Goal: Task Accomplishment & Management: Manage account settings

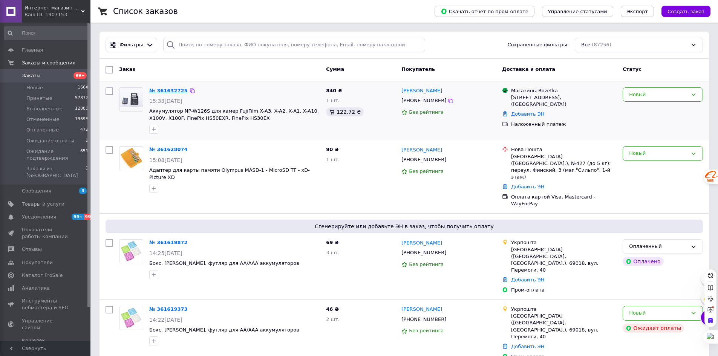
click at [174, 88] on link "№ 361632725" at bounding box center [168, 91] width 38 height 6
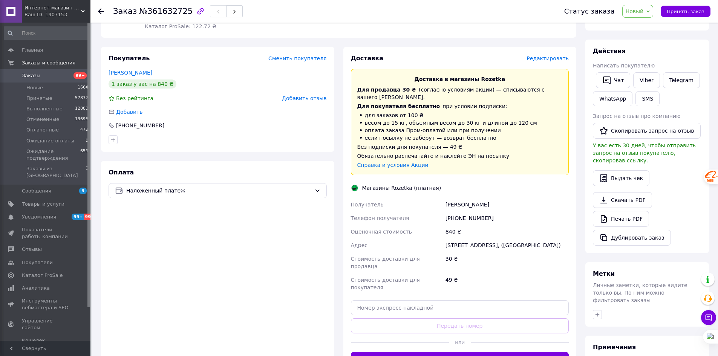
scroll to position [113, 0]
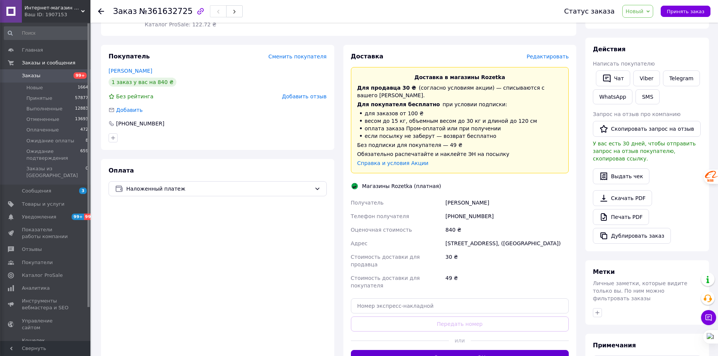
click at [452, 350] on button "Сгенерировать ЭН" at bounding box center [460, 357] width 218 height 15
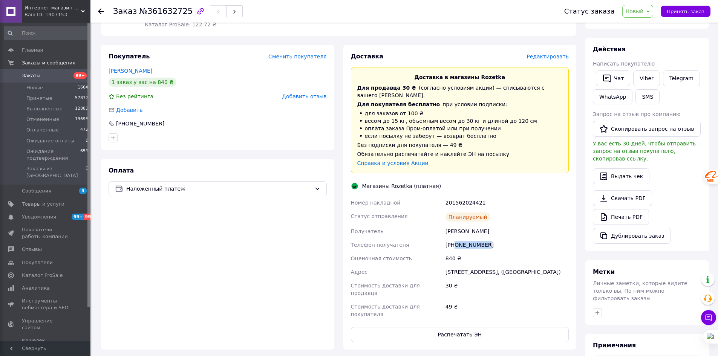
drag, startPoint x: 491, startPoint y: 237, endPoint x: 453, endPoint y: 237, distance: 38.1
click at [453, 238] on div "[PHONE_NUMBER]" at bounding box center [507, 245] width 126 height 14
copy div "0958037548"
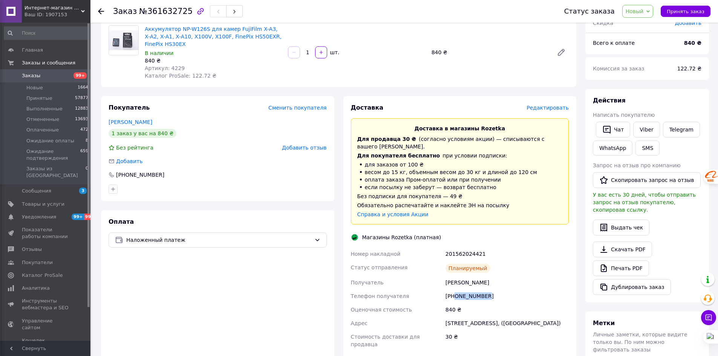
scroll to position [0, 0]
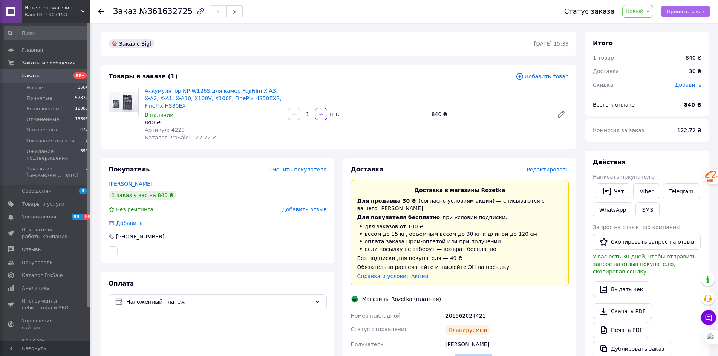
click at [679, 9] on span "Принять заказ" at bounding box center [685, 12] width 38 height 6
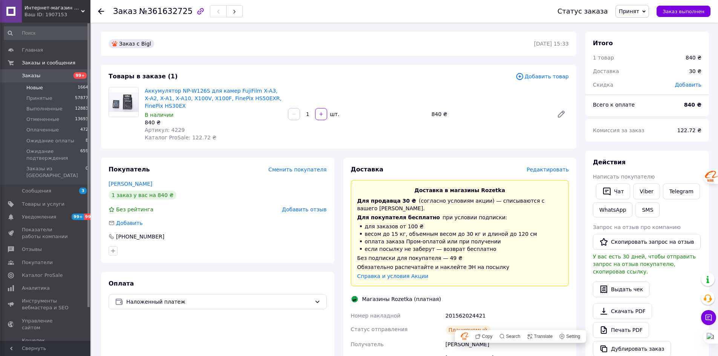
click at [35, 87] on span "Новые" at bounding box center [34, 87] width 17 height 7
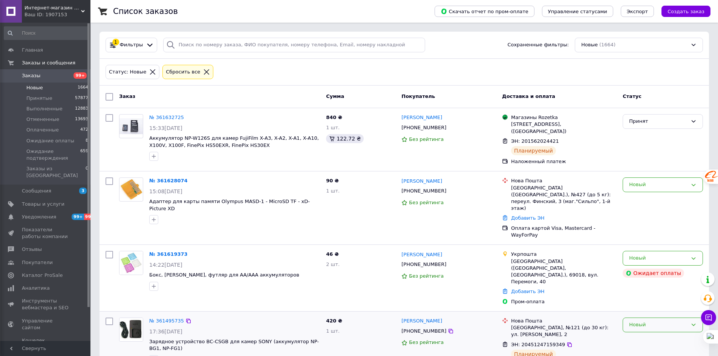
click at [640, 318] on div "Новый" at bounding box center [662, 325] width 80 height 15
click at [637, 334] on li "Принят" at bounding box center [662, 341] width 79 height 14
click at [636, 191] on div "Новый" at bounding box center [662, 184] width 80 height 15
click at [639, 202] on li "Принят" at bounding box center [662, 201] width 79 height 14
click at [29, 76] on span "Заказы" at bounding box center [31, 75] width 18 height 7
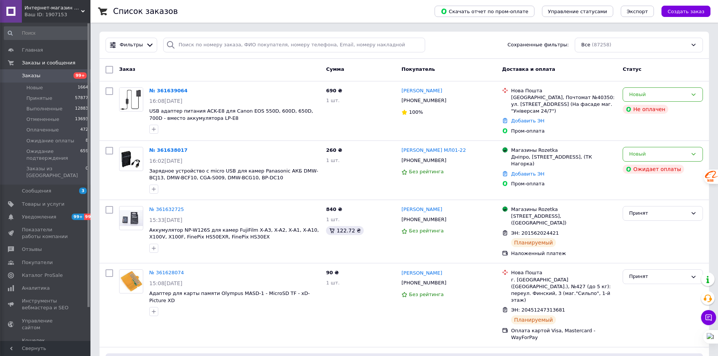
click at [33, 77] on span "Заказы" at bounding box center [31, 75] width 18 height 7
drag, startPoint x: 31, startPoint y: 87, endPoint x: 31, endPoint y: 73, distance: 14.3
click at [31, 87] on span "Новые" at bounding box center [34, 87] width 17 height 7
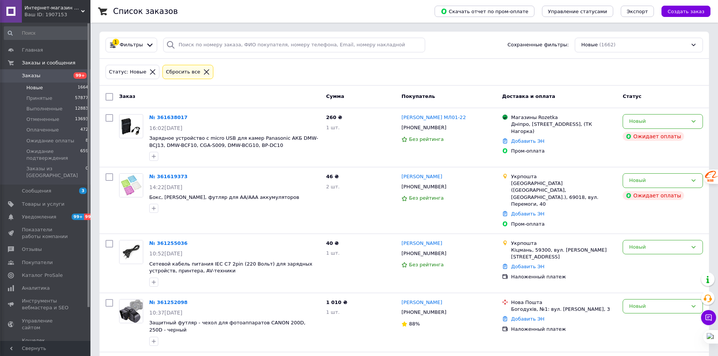
click at [31, 75] on span "Заказы" at bounding box center [31, 75] width 18 height 7
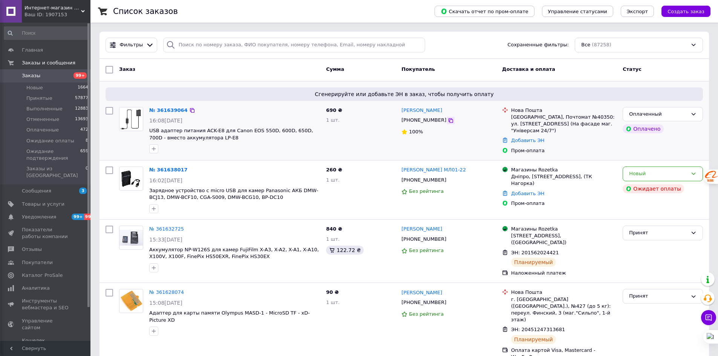
click at [448, 121] on icon at bounding box center [450, 120] width 5 height 5
click at [448, 120] on icon at bounding box center [450, 120] width 5 height 5
click at [31, 201] on span "Товары и услуги" at bounding box center [43, 204] width 43 height 7
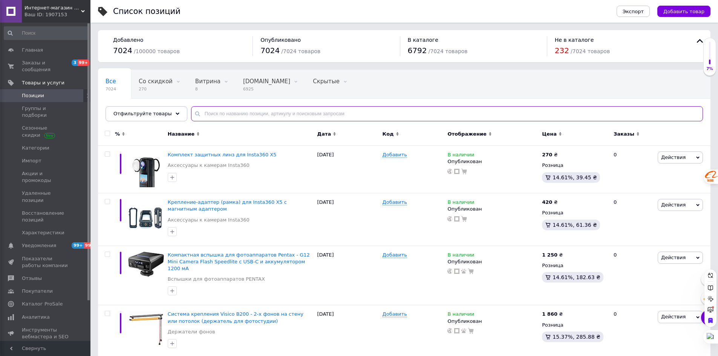
click at [235, 113] on input "text" at bounding box center [447, 113] width 512 height 15
type input "slb-07a"
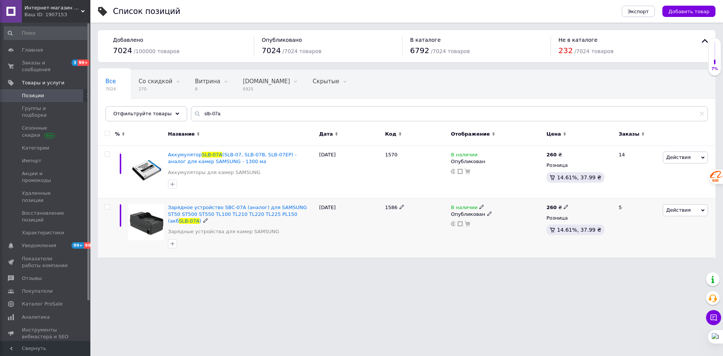
click at [480, 205] on icon at bounding box center [482, 207] width 5 height 5
click at [498, 215] on li "Нет в наличии" at bounding box center [524, 213] width 72 height 11
drag, startPoint x: 421, startPoint y: 261, endPoint x: 431, endPoint y: 264, distance: 10.1
click at [421, 262] on html "Интернет-магазин "Бленда-Шоп" Ваш ID: 1907153 Сайт Интернет-магазин "Бленда-Шоп…" at bounding box center [361, 132] width 723 height 265
click at [34, 64] on span "Заказы и сообщения" at bounding box center [46, 67] width 48 height 14
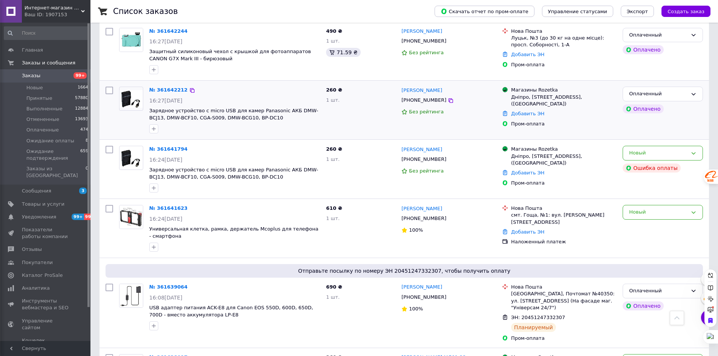
scroll to position [38, 0]
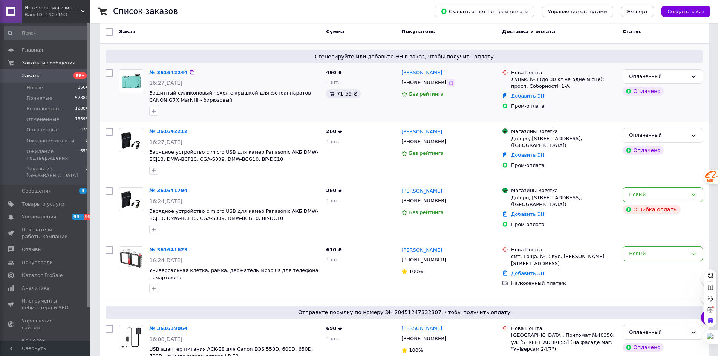
click at [448, 83] on icon at bounding box center [451, 83] width 6 height 6
click at [168, 131] on link "№ 361642212" at bounding box center [168, 131] width 38 height 6
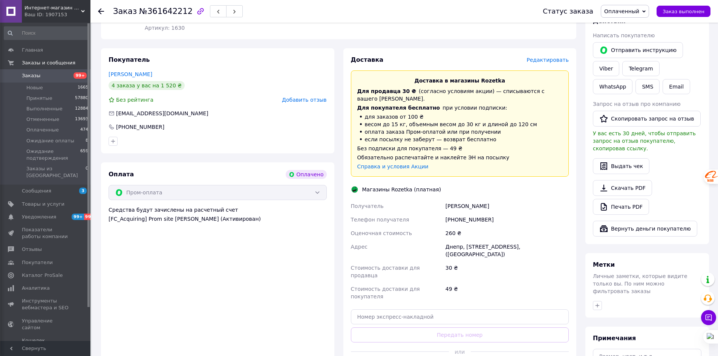
scroll to position [377, 0]
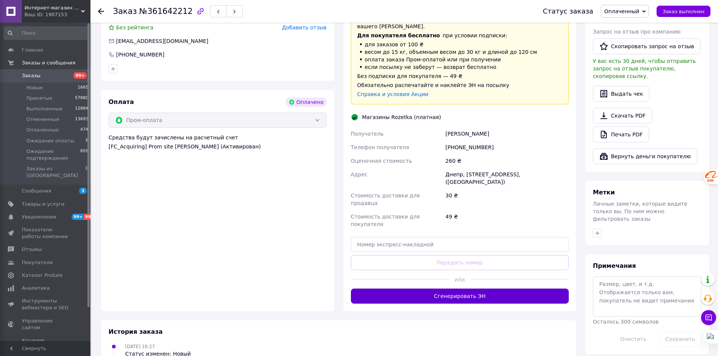
click at [459, 289] on button "Сгенерировать ЭН" at bounding box center [460, 296] width 218 height 15
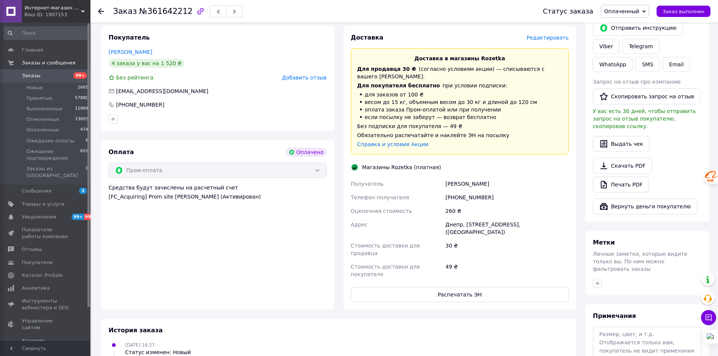
scroll to position [286, 0]
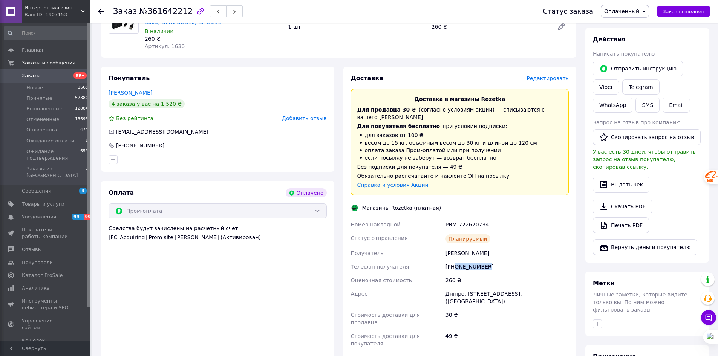
drag, startPoint x: 487, startPoint y: 251, endPoint x: 454, endPoint y: 253, distance: 33.2
click at [454, 260] on div "[PHONE_NUMBER]" at bounding box center [507, 267] width 126 height 14
copy div "0955231666"
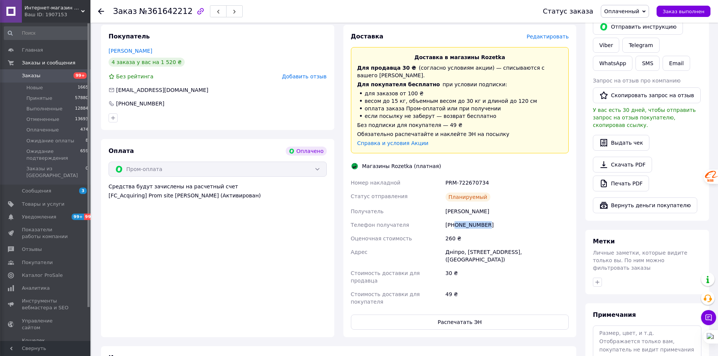
scroll to position [339, 0]
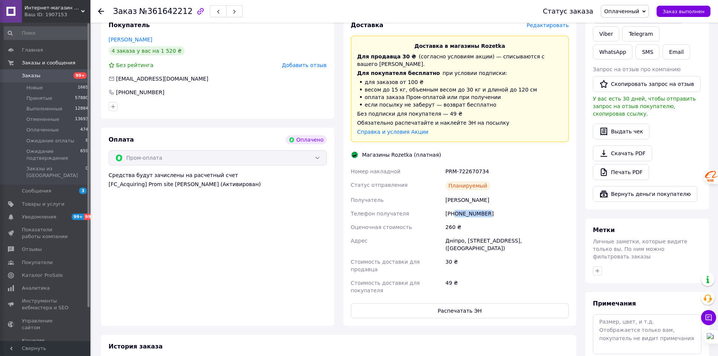
copy div "0955231666"
click at [31, 88] on span "Новые" at bounding box center [34, 87] width 17 height 7
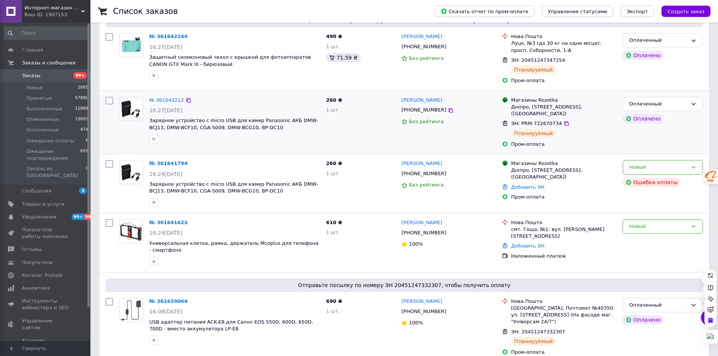
scroll to position [188, 0]
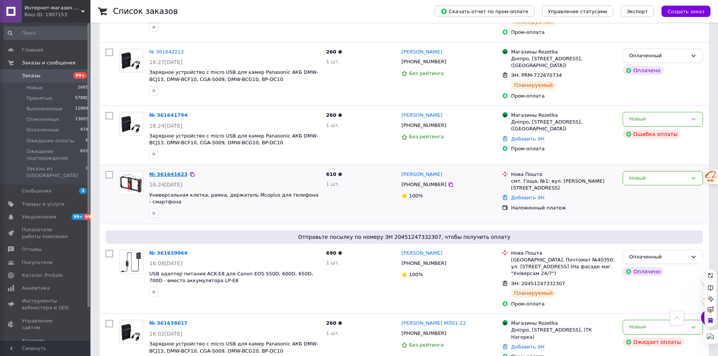
click at [163, 171] on link "№ 361641623" at bounding box center [168, 174] width 38 height 6
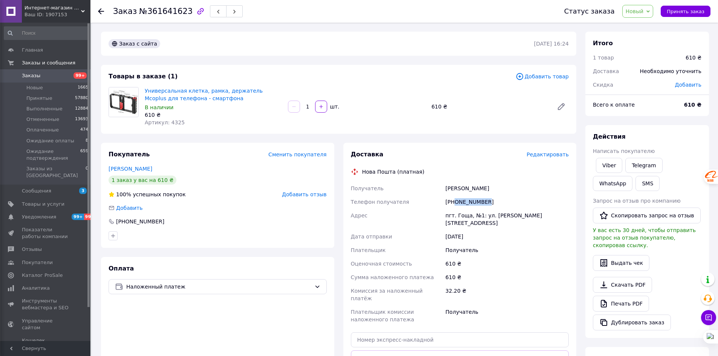
drag, startPoint x: 490, startPoint y: 202, endPoint x: 454, endPoint y: 203, distance: 36.9
click at [454, 203] on div "[PHONE_NUMBER]" at bounding box center [507, 202] width 126 height 14
copy div "0506622944"
click at [685, 9] on span "Принять заказ" at bounding box center [685, 12] width 38 height 6
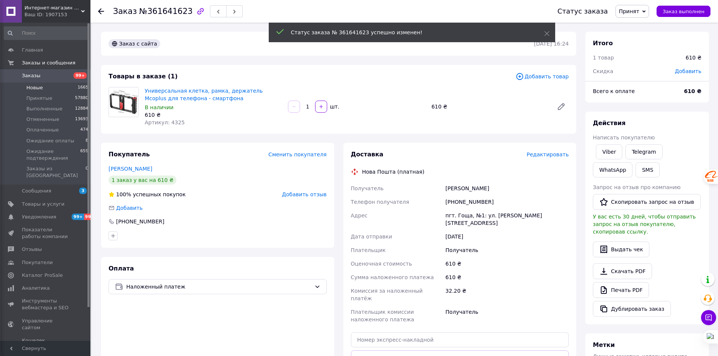
click at [35, 87] on span "Новые" at bounding box center [34, 87] width 17 height 7
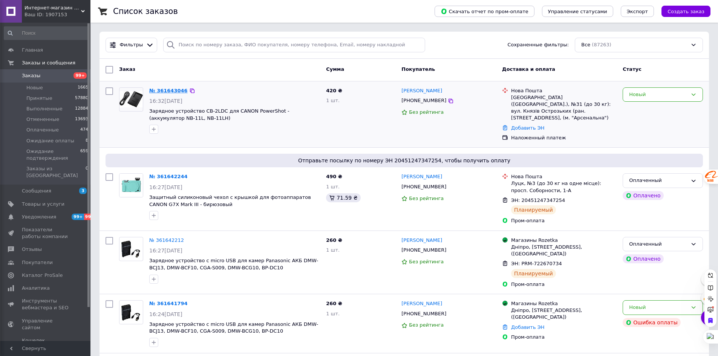
click at [162, 90] on link "№ 361643046" at bounding box center [168, 91] width 38 height 6
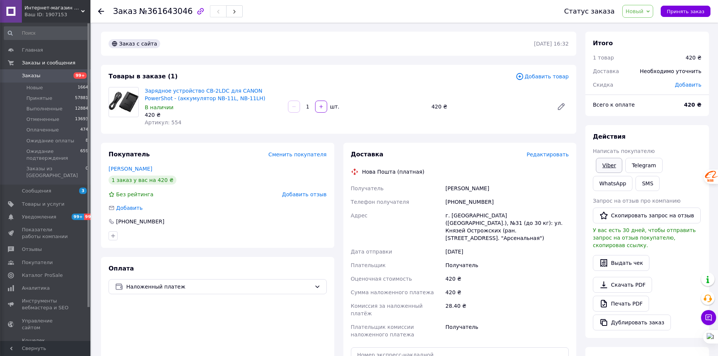
click at [605, 164] on link "Viber" at bounding box center [609, 165] width 26 height 15
click at [688, 11] on span "Принять заказ" at bounding box center [685, 12] width 38 height 6
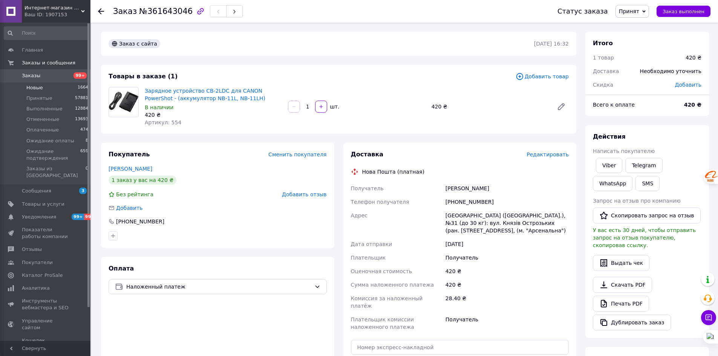
click at [44, 88] on li "Новые 1664" at bounding box center [46, 88] width 93 height 11
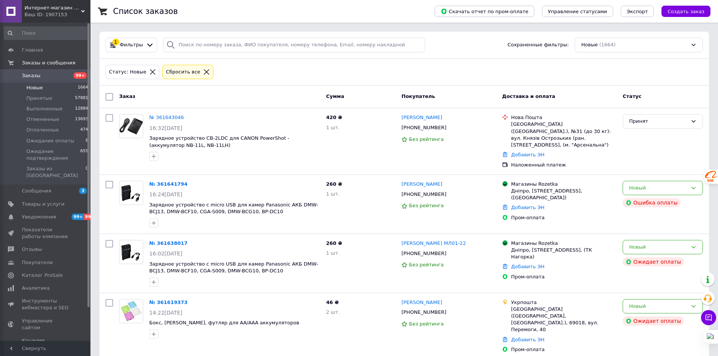
click at [29, 76] on span "Заказы" at bounding box center [31, 75] width 18 height 7
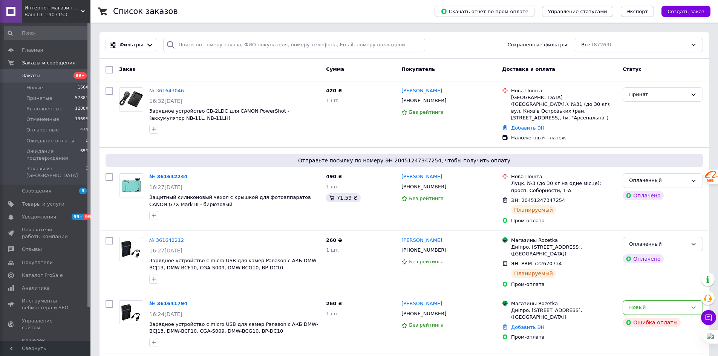
click at [29, 73] on span "Заказы" at bounding box center [31, 75] width 18 height 7
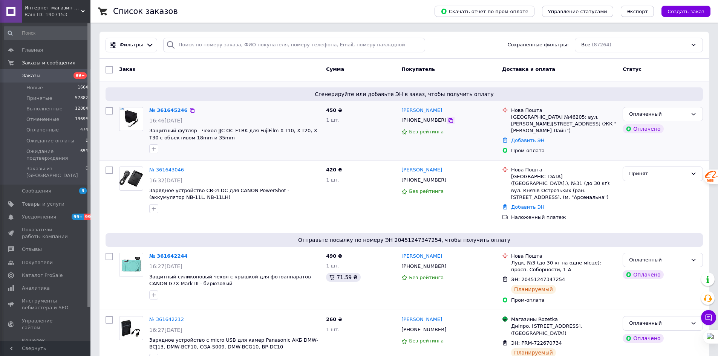
click at [448, 122] on icon at bounding box center [451, 121] width 6 height 6
click at [27, 73] on span "Заказы" at bounding box center [31, 75] width 18 height 7
click at [30, 87] on span "Новые" at bounding box center [34, 87] width 17 height 7
